Goal: Book appointment/travel/reservation

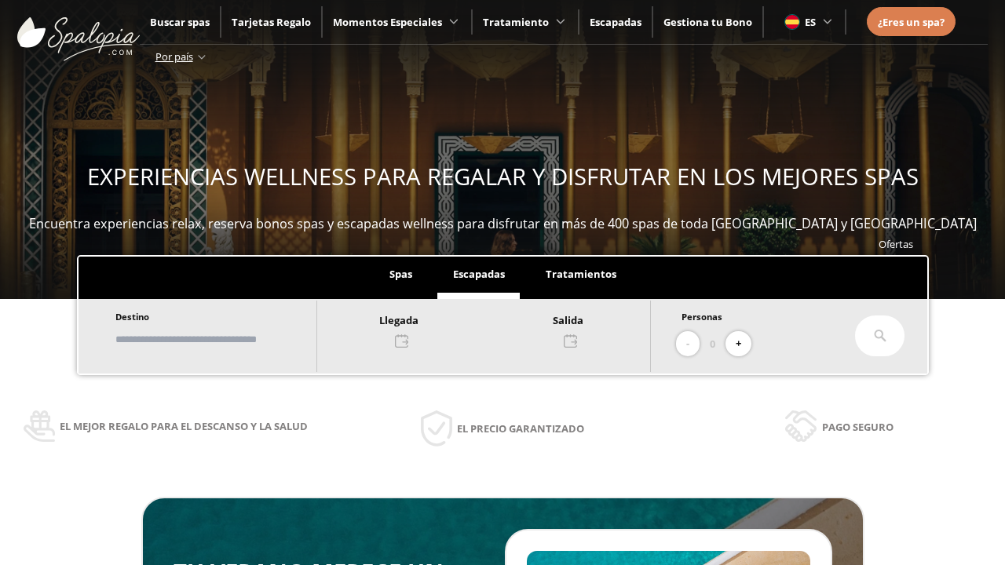
click at [221, 339] on input "text" at bounding box center [208, 339] width 195 height 27
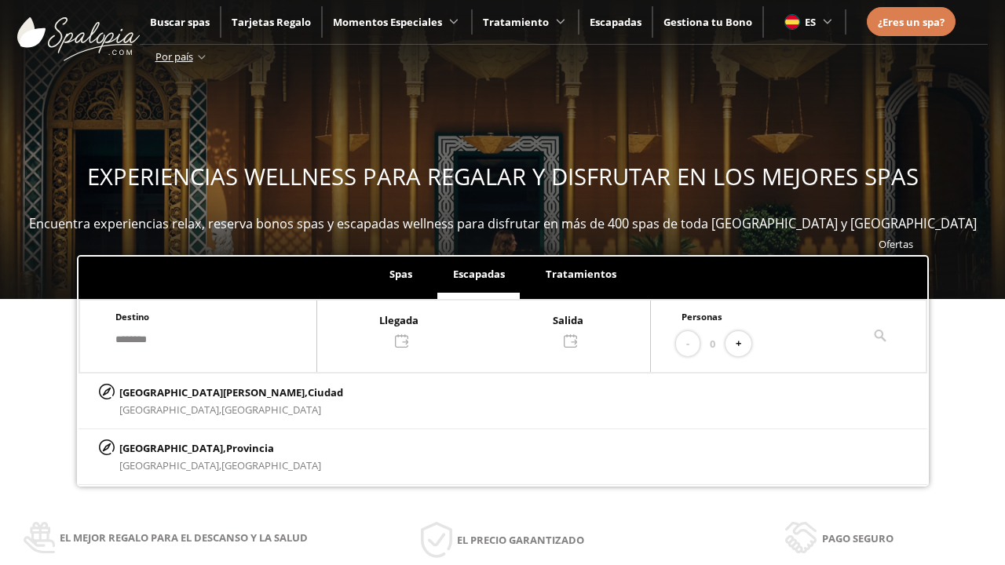
click at [499, 329] on div at bounding box center [483, 330] width 333 height 38
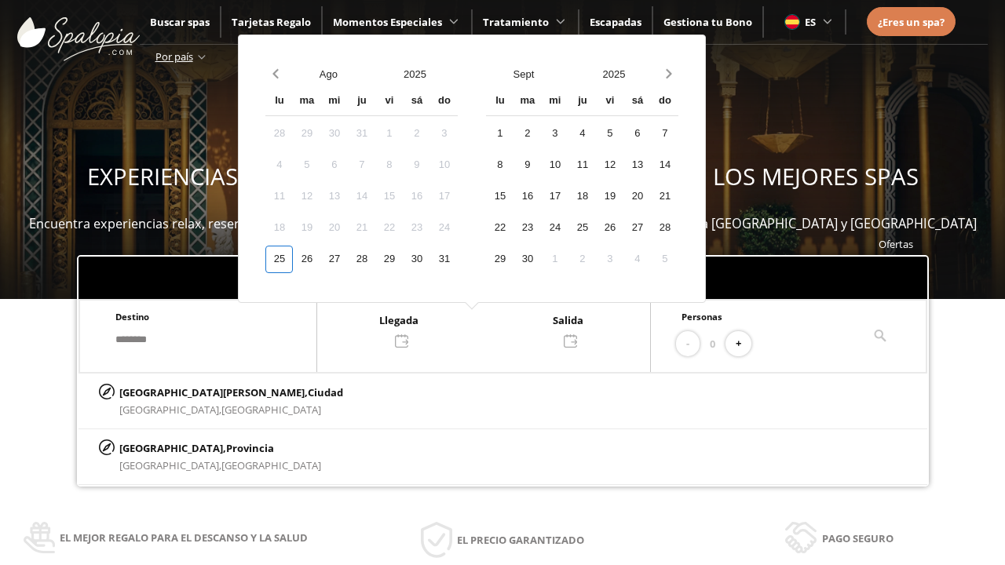
click at [348, 259] on div "27" at bounding box center [333, 259] width 27 height 27
click at [375, 259] on div "28" at bounding box center [361, 259] width 27 height 27
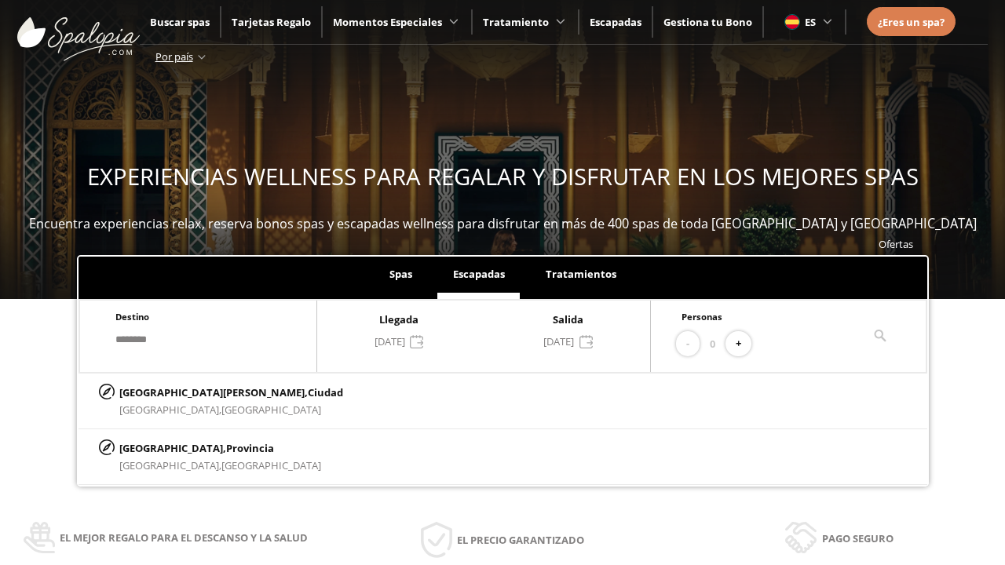
click at [743, 344] on button "+" at bounding box center [738, 344] width 26 height 26
click at [197, 392] on p "[GEOGRAPHIC_DATA][PERSON_NAME], [GEOGRAPHIC_DATA]" at bounding box center [231, 392] width 224 height 17
type input "**********"
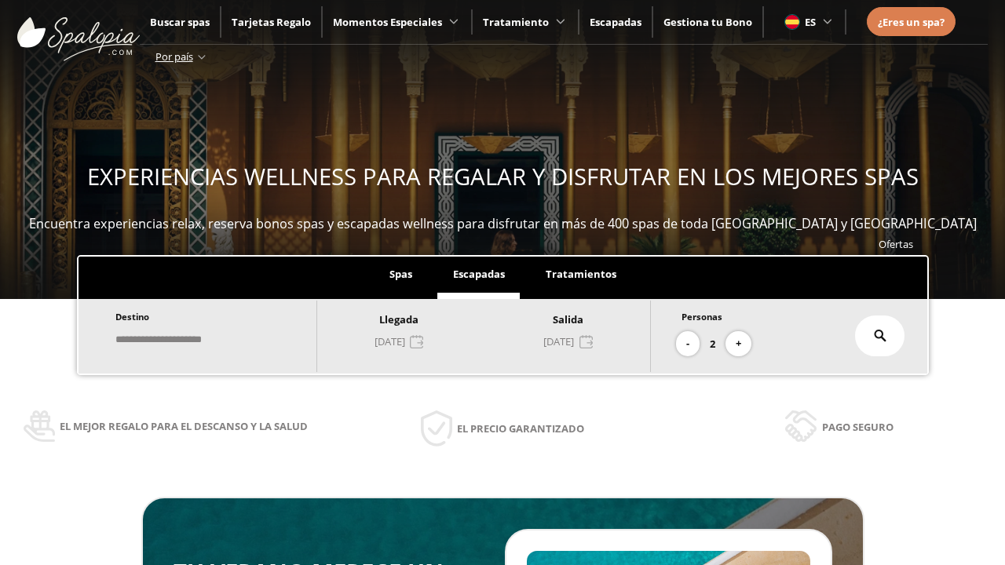
click at [880, 336] on icon at bounding box center [879, 336] width 13 height 13
